Goal: Information Seeking & Learning: Learn about a topic

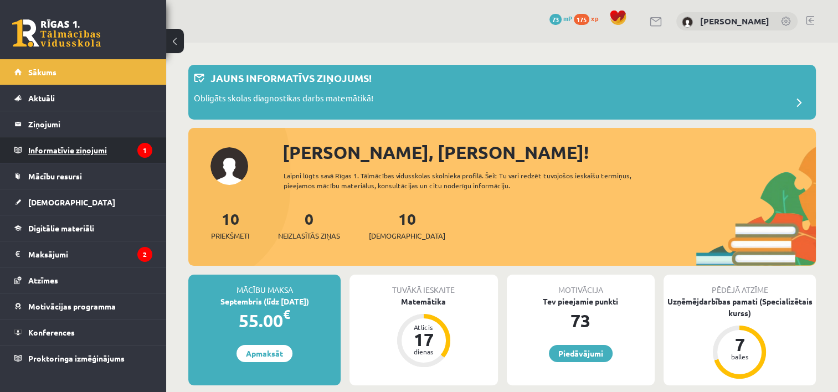
click at [127, 150] on legend "Informatīvie ziņojumi 1" at bounding box center [90, 149] width 124 height 25
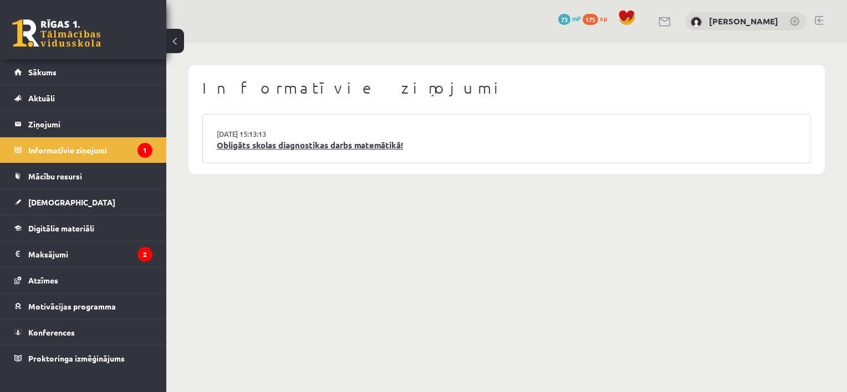
click at [311, 147] on link "Obligāts skolas diagnostikas darbs matemātikā!" at bounding box center [507, 145] width 580 height 13
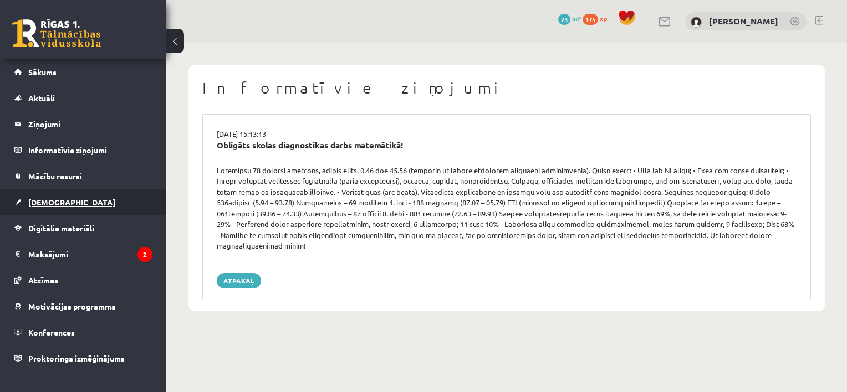
click at [63, 197] on link "[DEMOGRAPHIC_DATA]" at bounding box center [83, 202] width 138 height 25
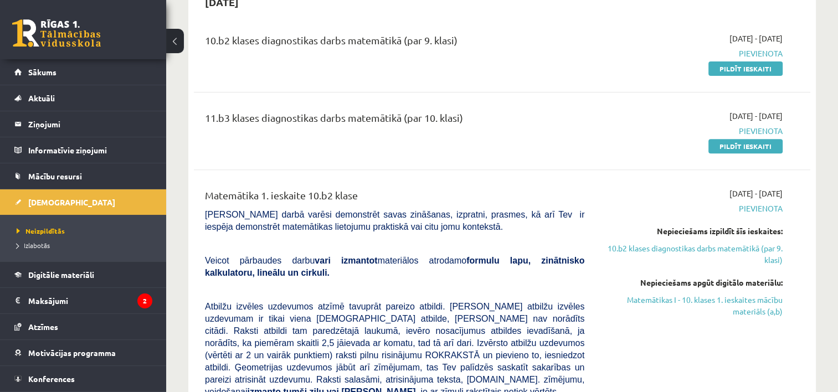
scroll to position [388, 0]
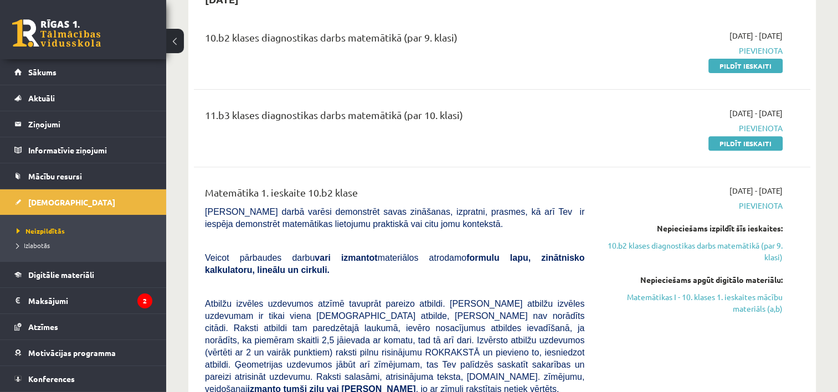
click at [69, 45] on link at bounding box center [56, 33] width 89 height 28
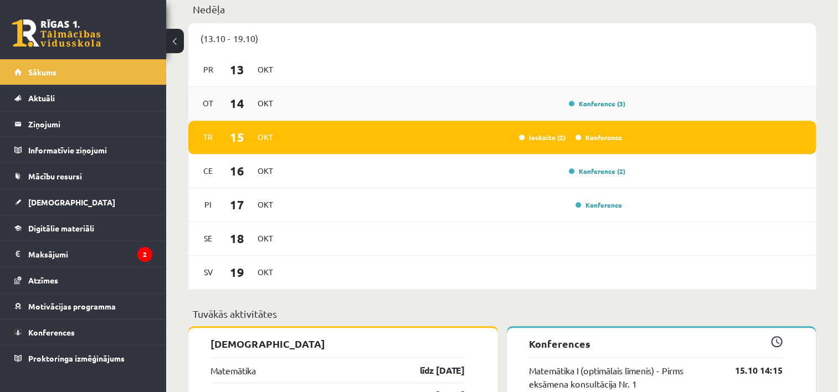
scroll to position [610, 0]
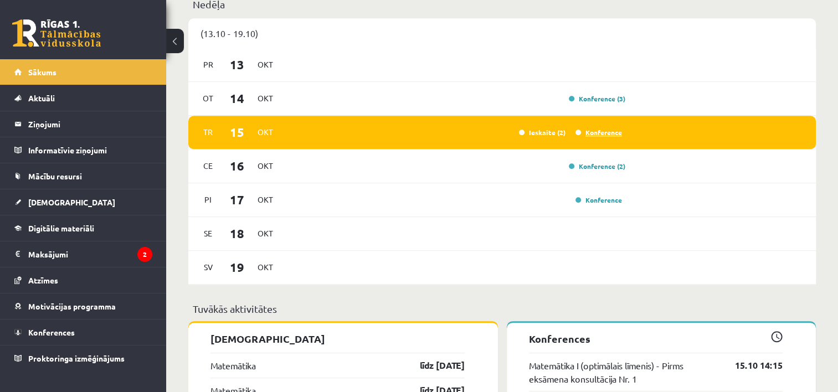
click at [586, 134] on link "Konference" at bounding box center [599, 132] width 47 height 9
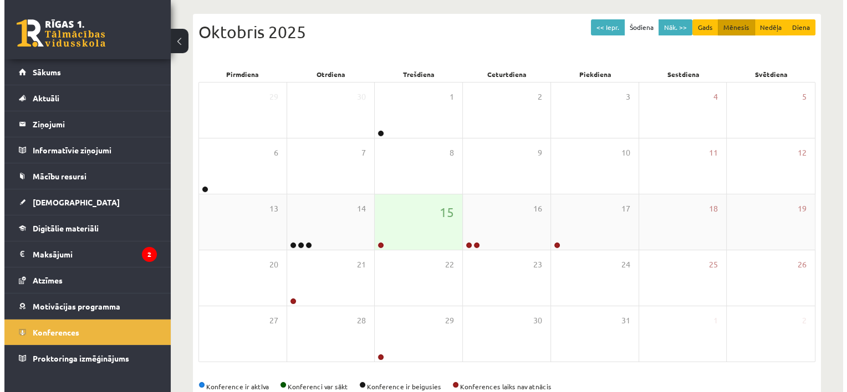
scroll to position [111, 0]
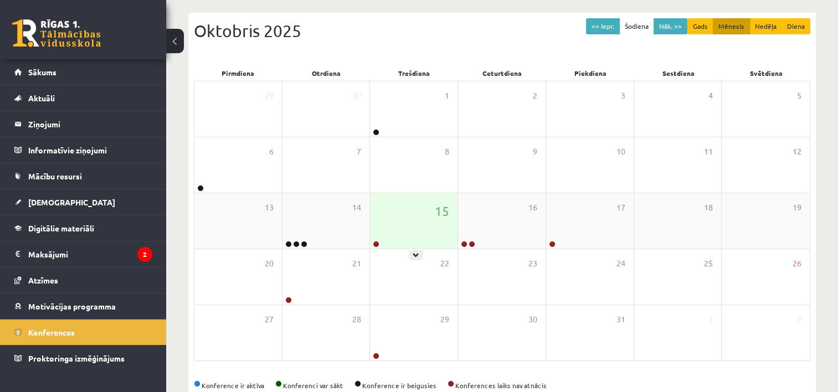
click at [379, 244] on link at bounding box center [376, 244] width 7 height 7
